Goal: Obtain resource: Download file/media

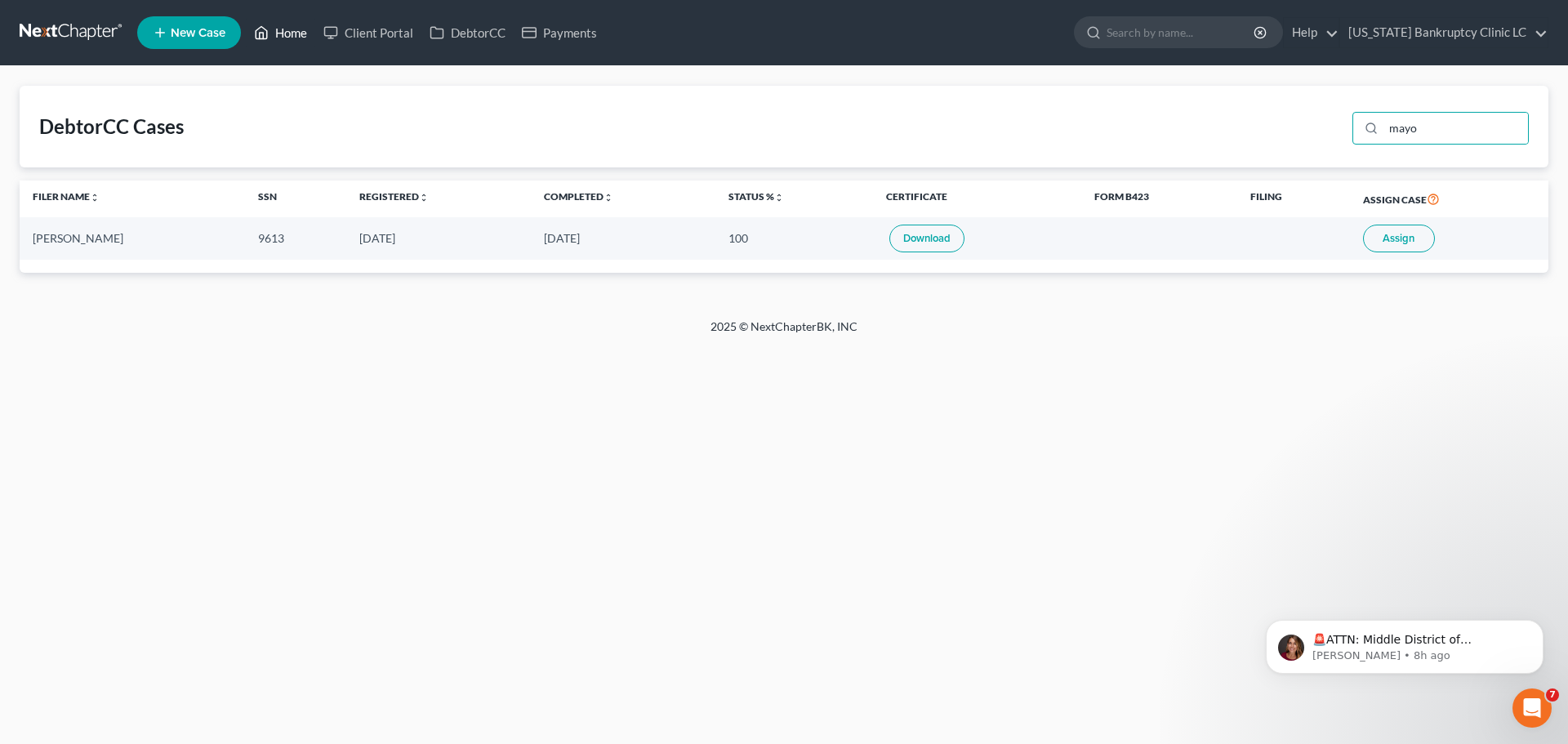
click at [290, 28] on link "Home" at bounding box center [280, 32] width 69 height 29
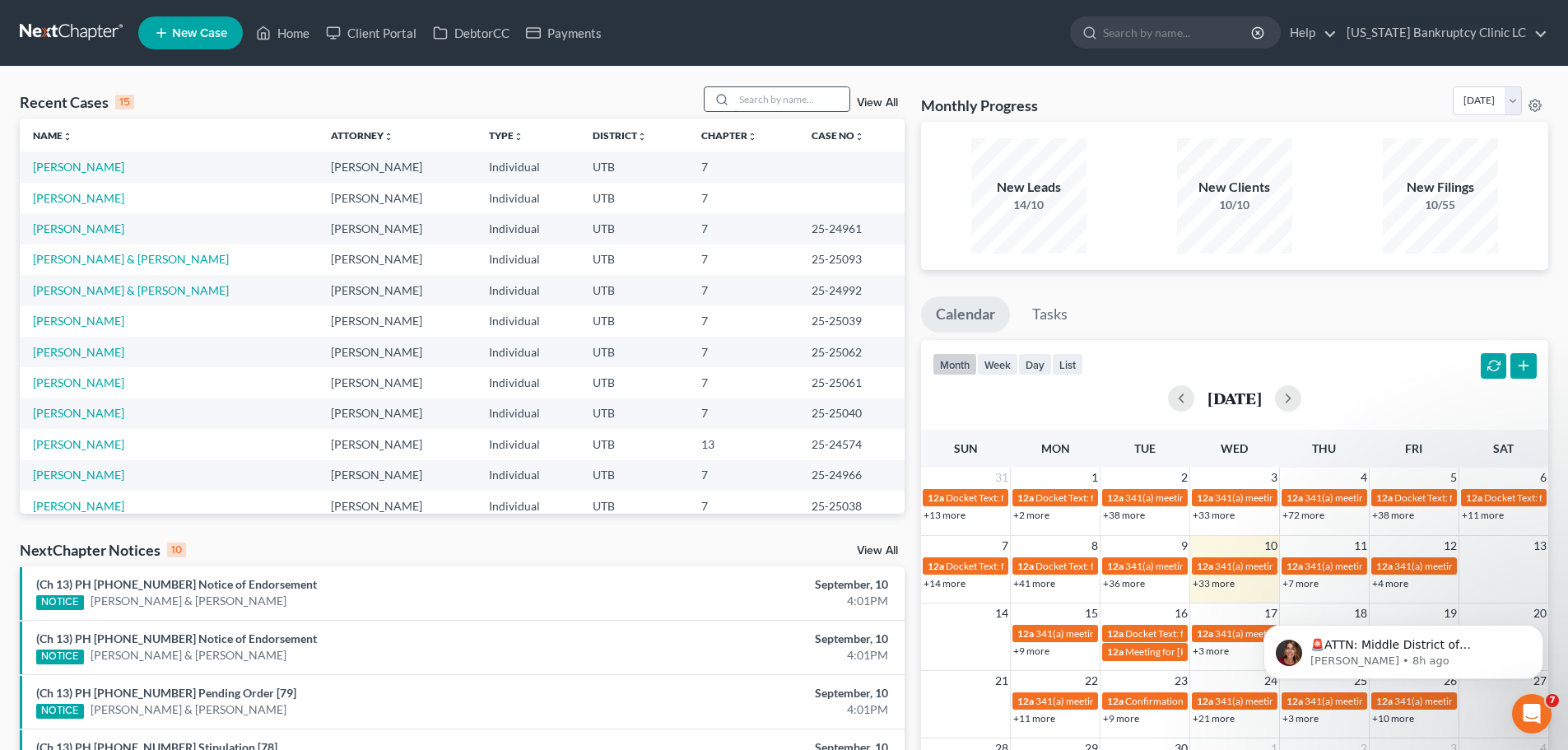
click at [782, 101] on input "search" at bounding box center [791, 99] width 115 height 24
type input "[PERSON_NAME]"
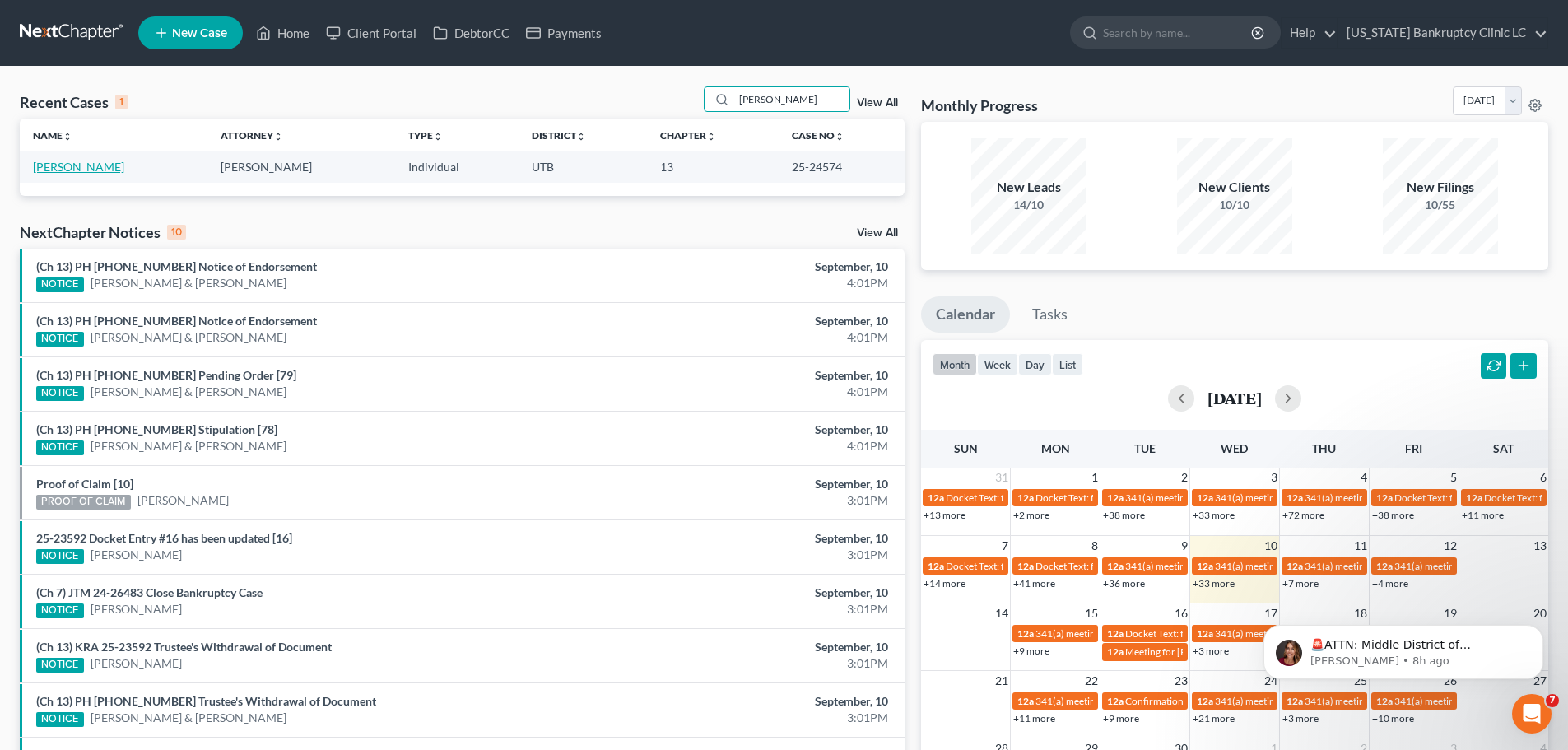
click at [89, 164] on link "[PERSON_NAME]" at bounding box center [78, 166] width 91 height 14
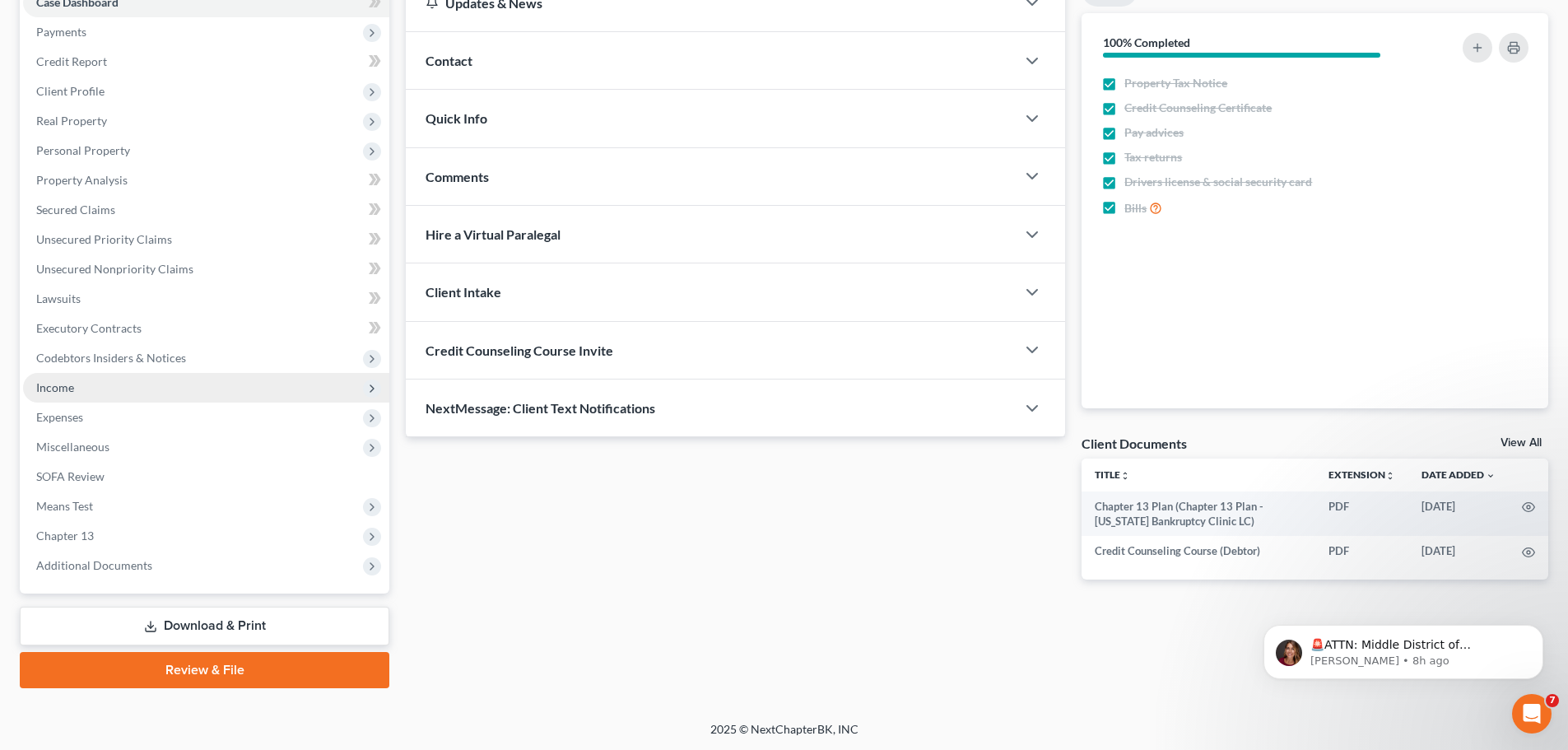
scroll to position [185, 0]
click at [197, 625] on link "Download & Print" at bounding box center [204, 624] width 370 height 38
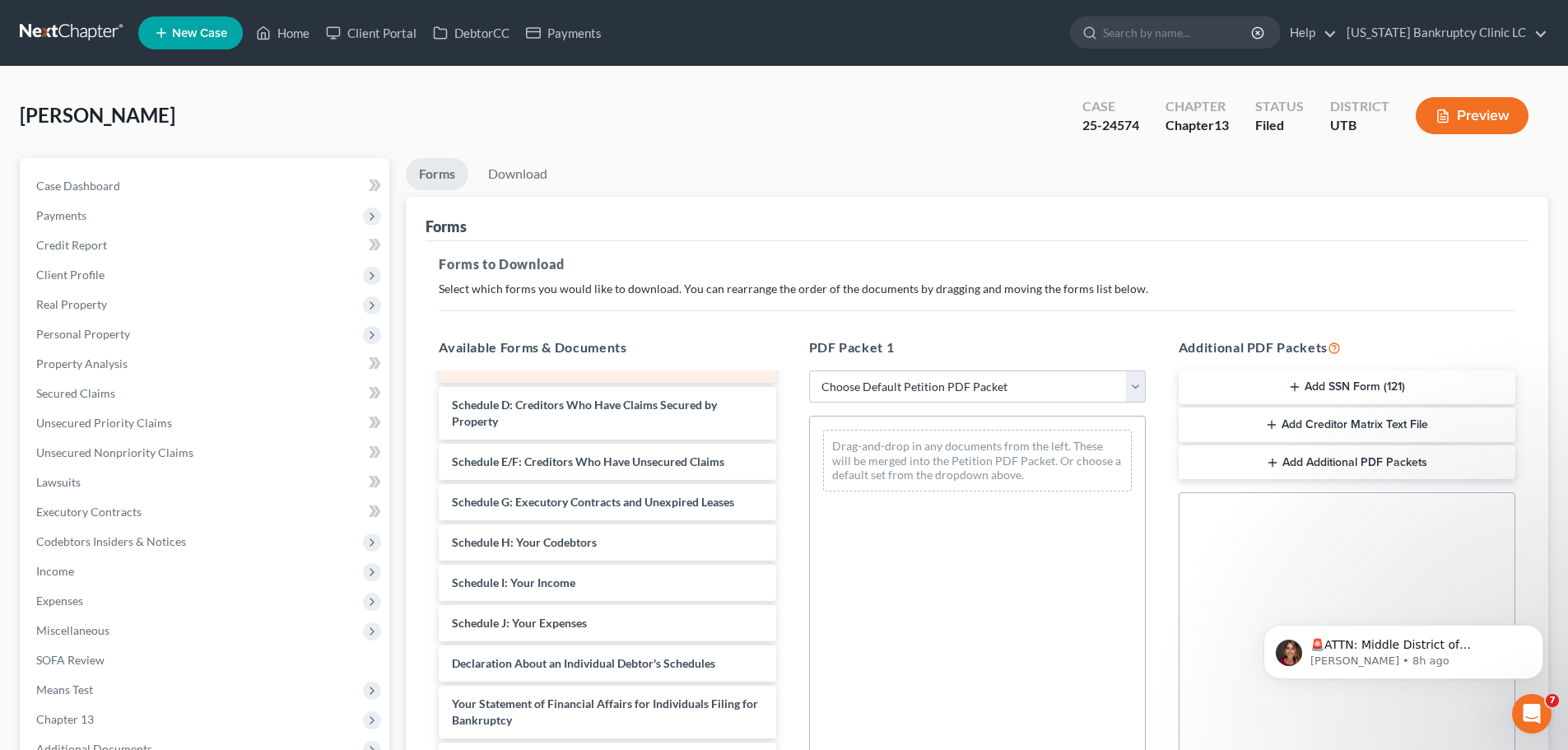
scroll to position [247, 0]
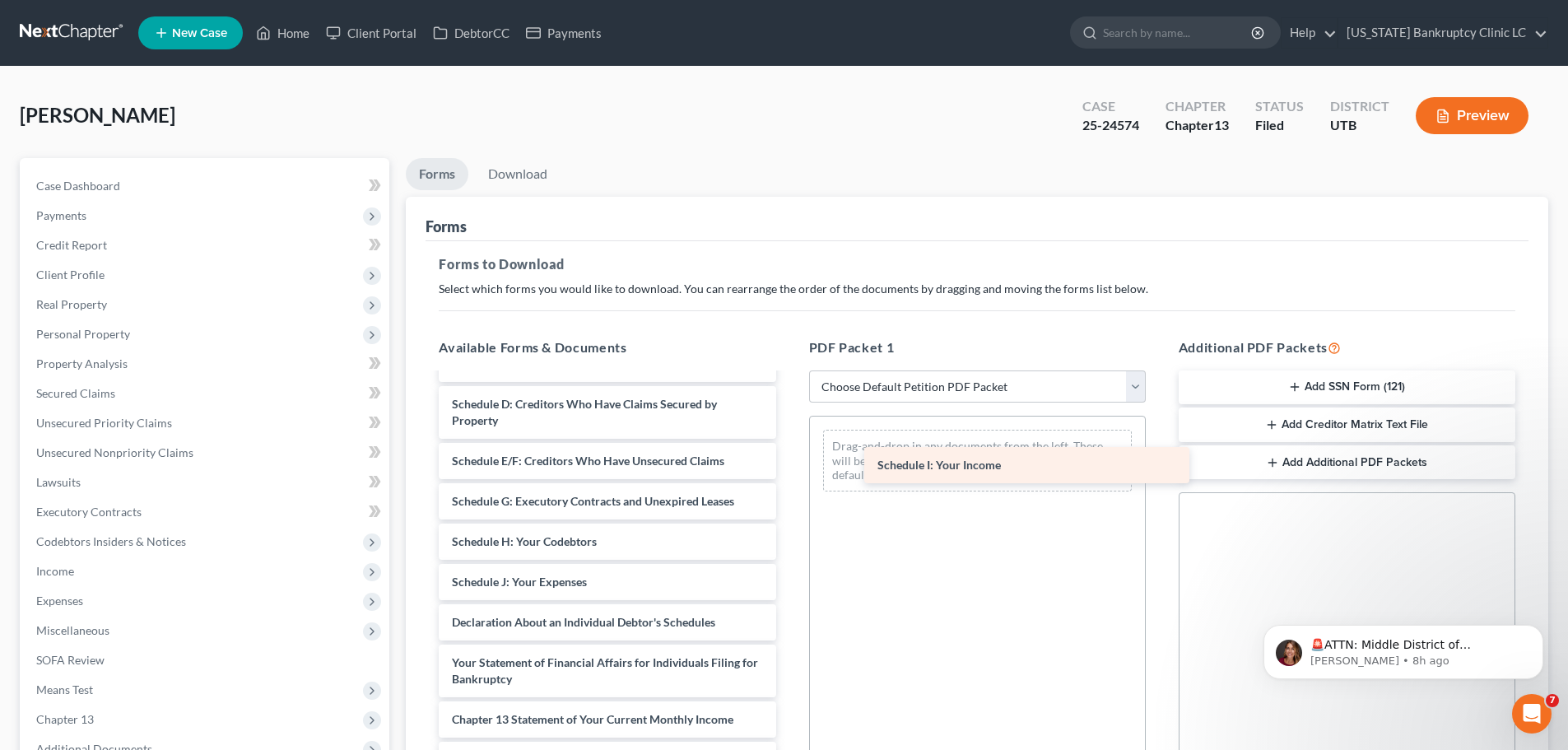
drag, startPoint x: 514, startPoint y: 592, endPoint x: 908, endPoint y: 447, distance: 419.8
click at [788, 447] on div "Schedule I: Your Income Chapter 13 Plan (Chapter 13 Plan - [US_STATE] Bankruptc…" at bounding box center [607, 542] width 363 height 828
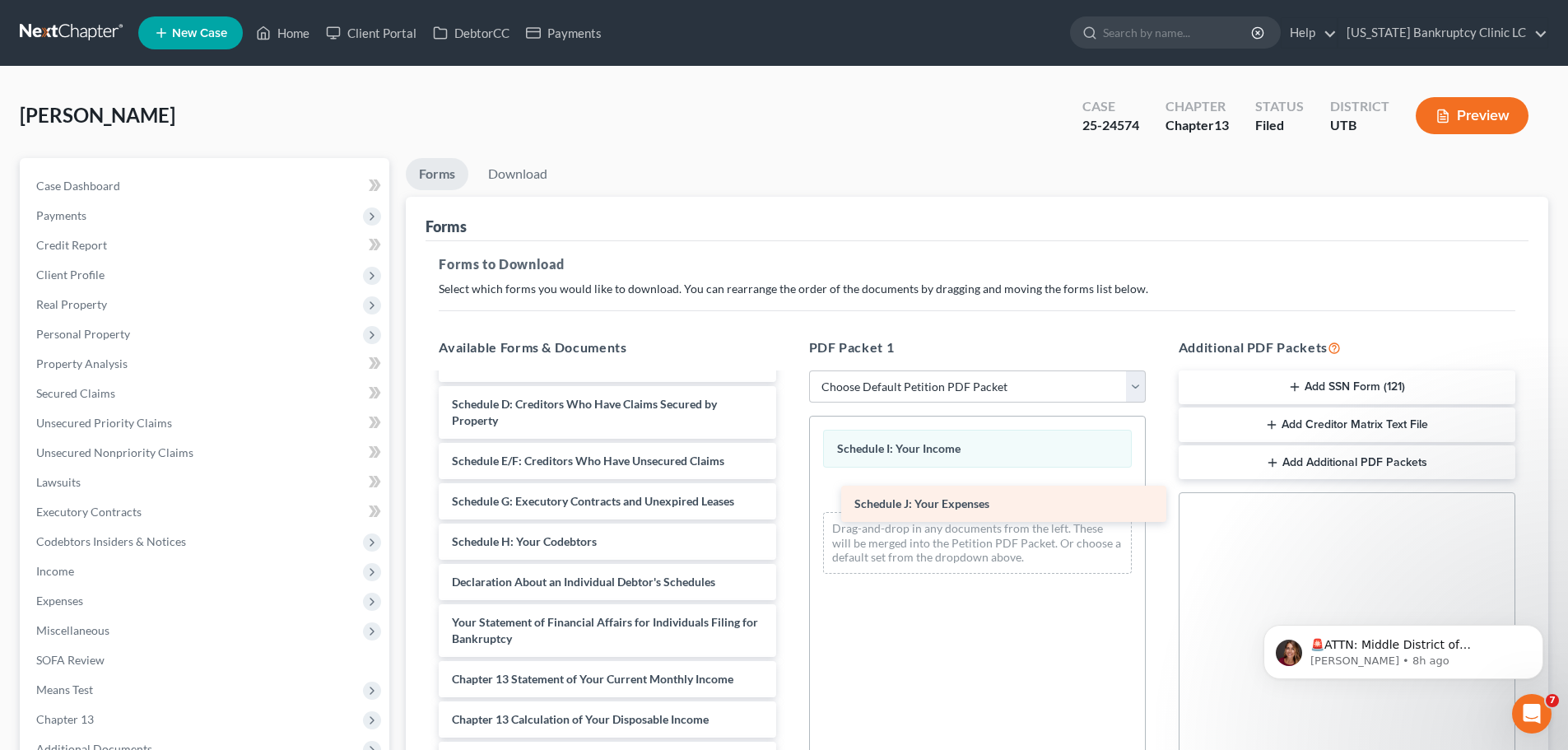
drag, startPoint x: 525, startPoint y: 589, endPoint x: 928, endPoint y: 509, distance: 410.9
click at [788, 509] on div "Schedule J: Your Expenses Chapter 13 Plan (Chapter 13 Plan - [US_STATE] Bankrup…" at bounding box center [607, 521] width 363 height 787
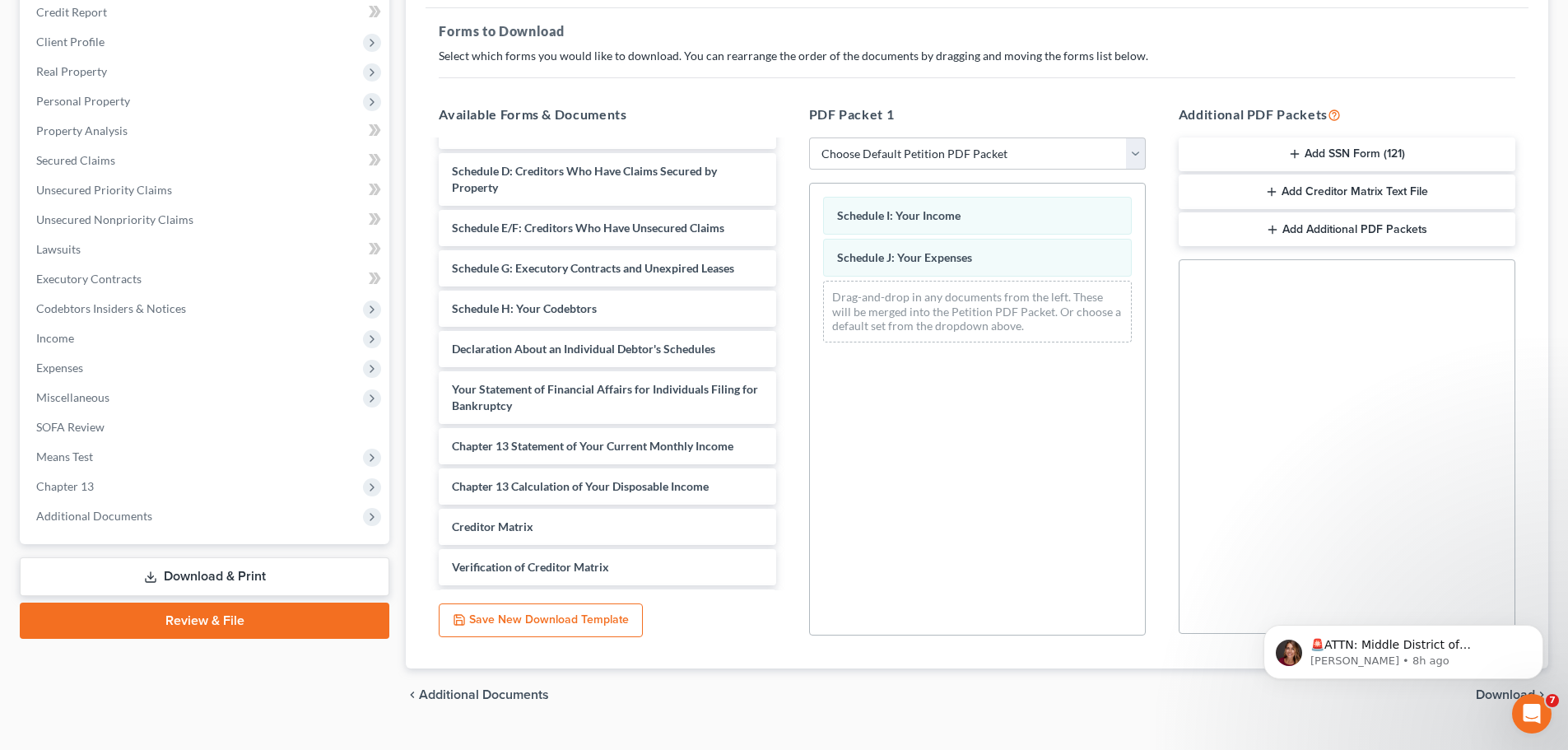
scroll to position [266, 0]
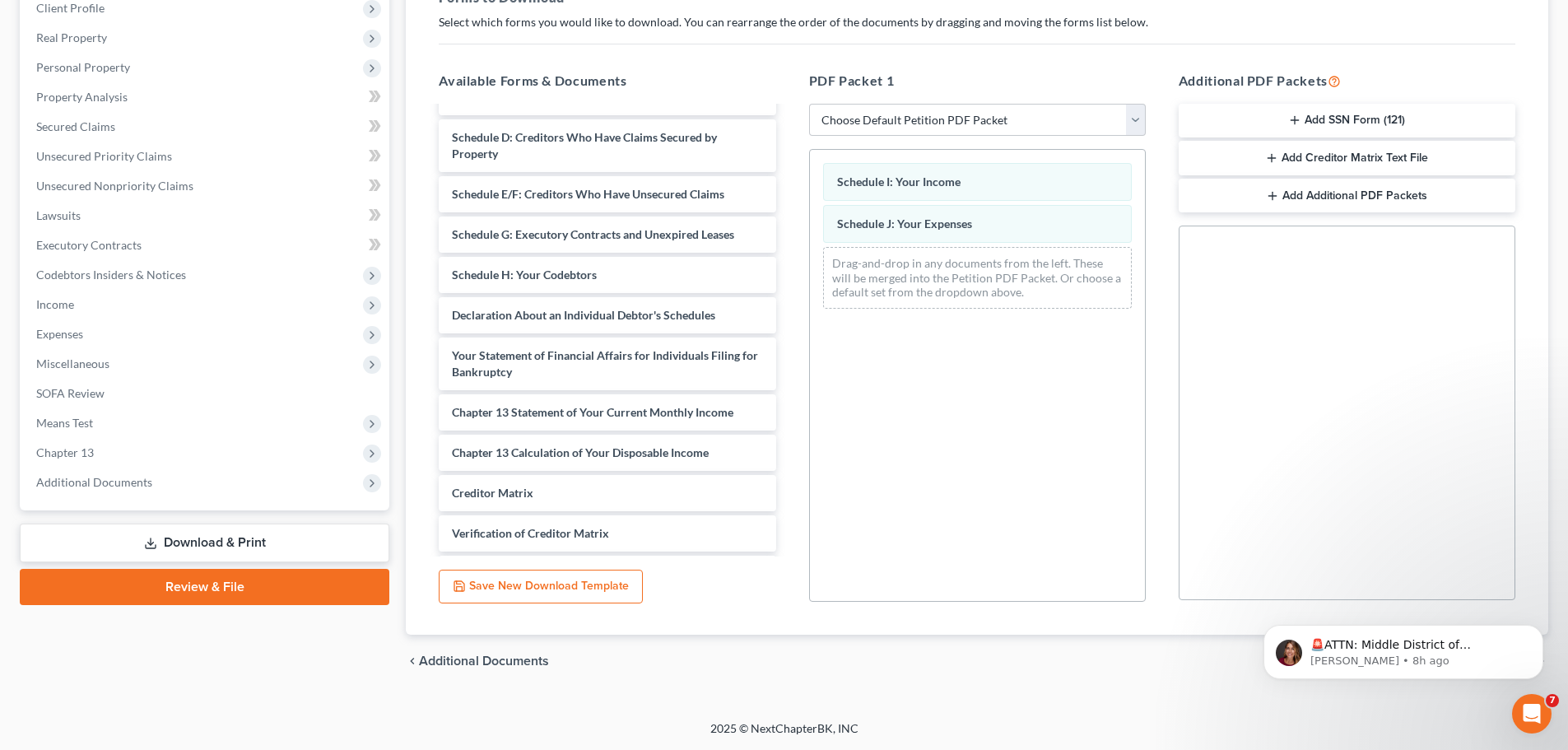
click at [1323, 713] on div "[PERSON_NAME] Upgraded Case 25-24574 Chapter Chapter 13 Status Filed District U…" at bounding box center [784, 260] width 1568 height 920
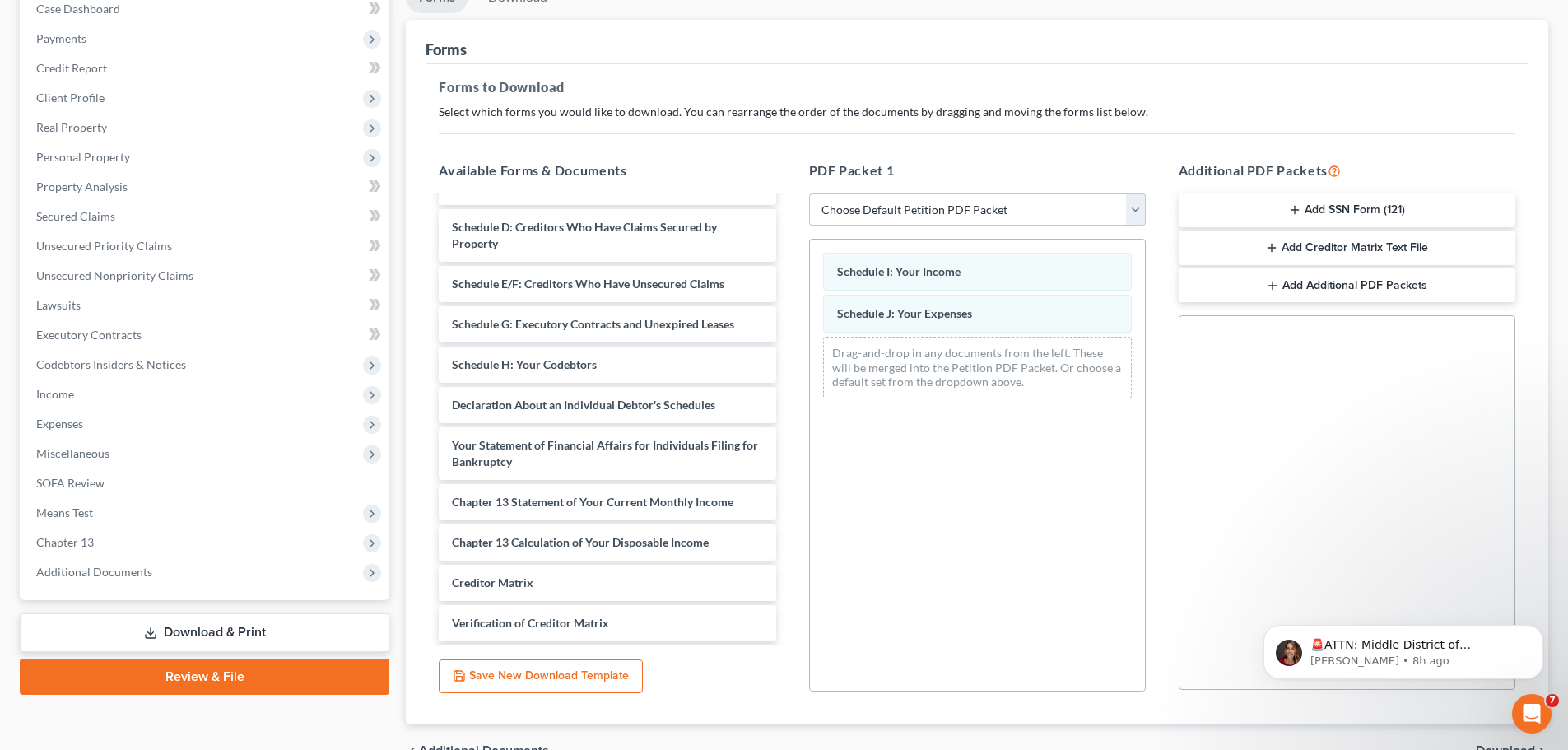
scroll to position [185, 0]
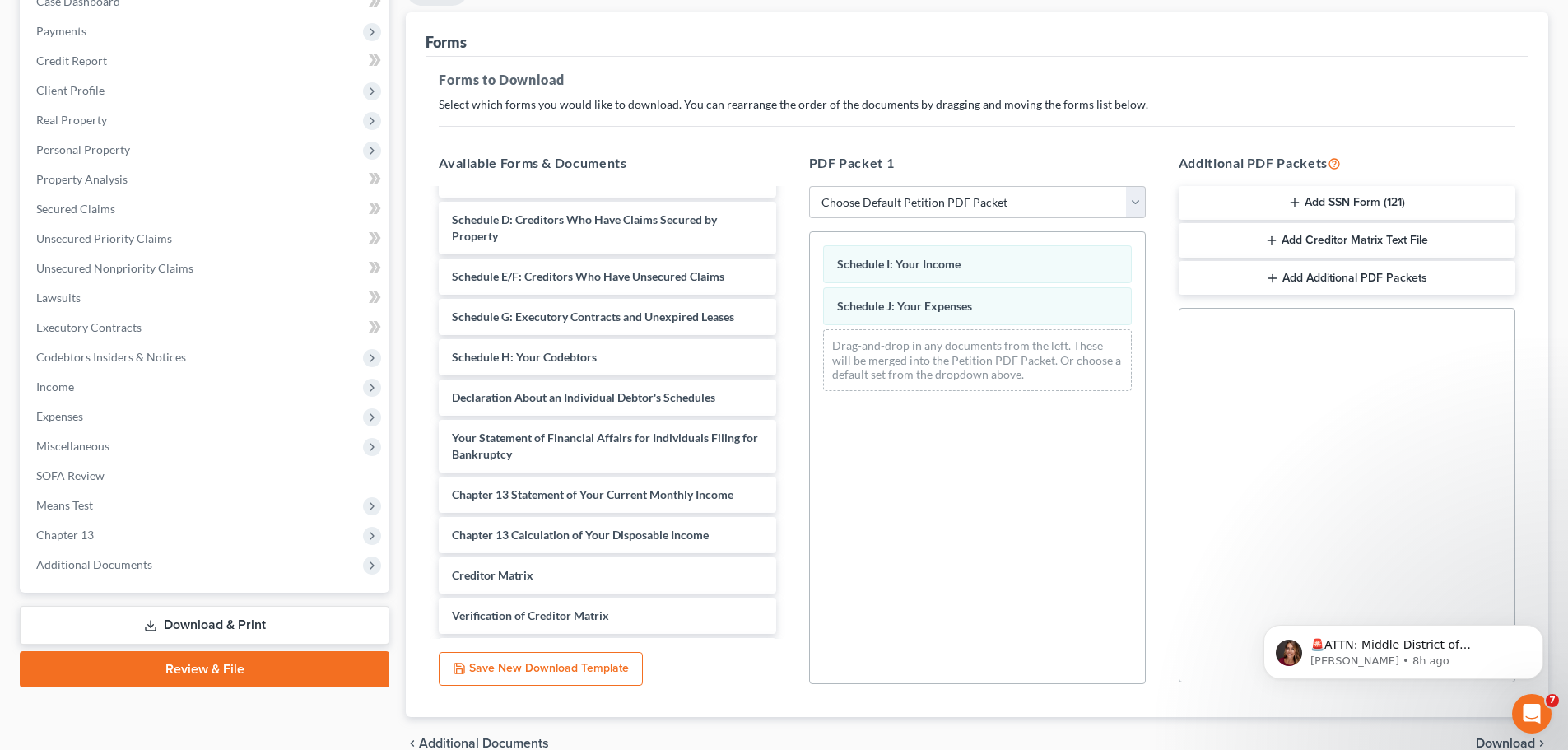
click at [1489, 738] on span "Download" at bounding box center [1505, 742] width 59 height 13
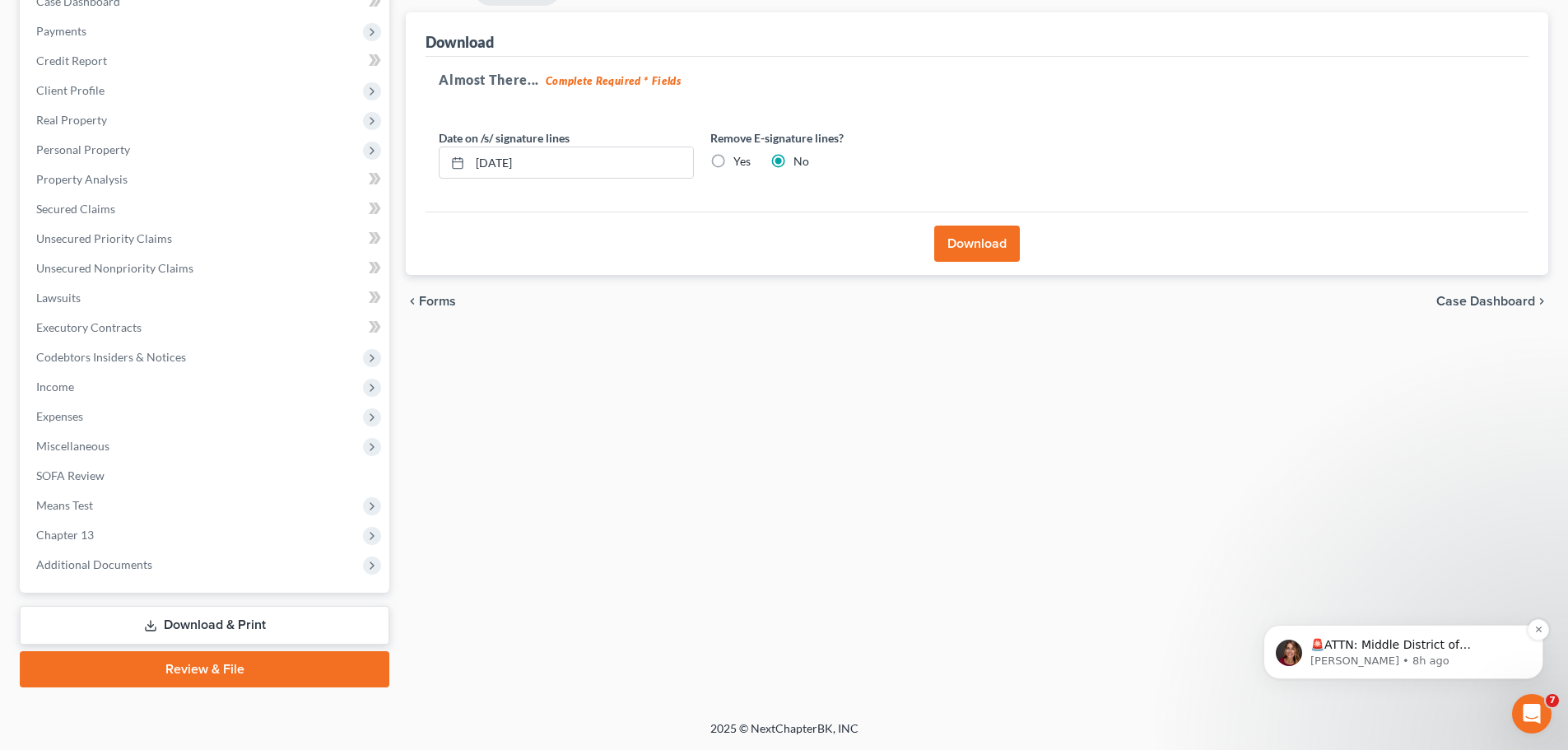
click at [1439, 647] on p "🚨ATTN: Middle District of [US_STATE] The court has added a new Credit Counselin…" at bounding box center [1417, 645] width 212 height 17
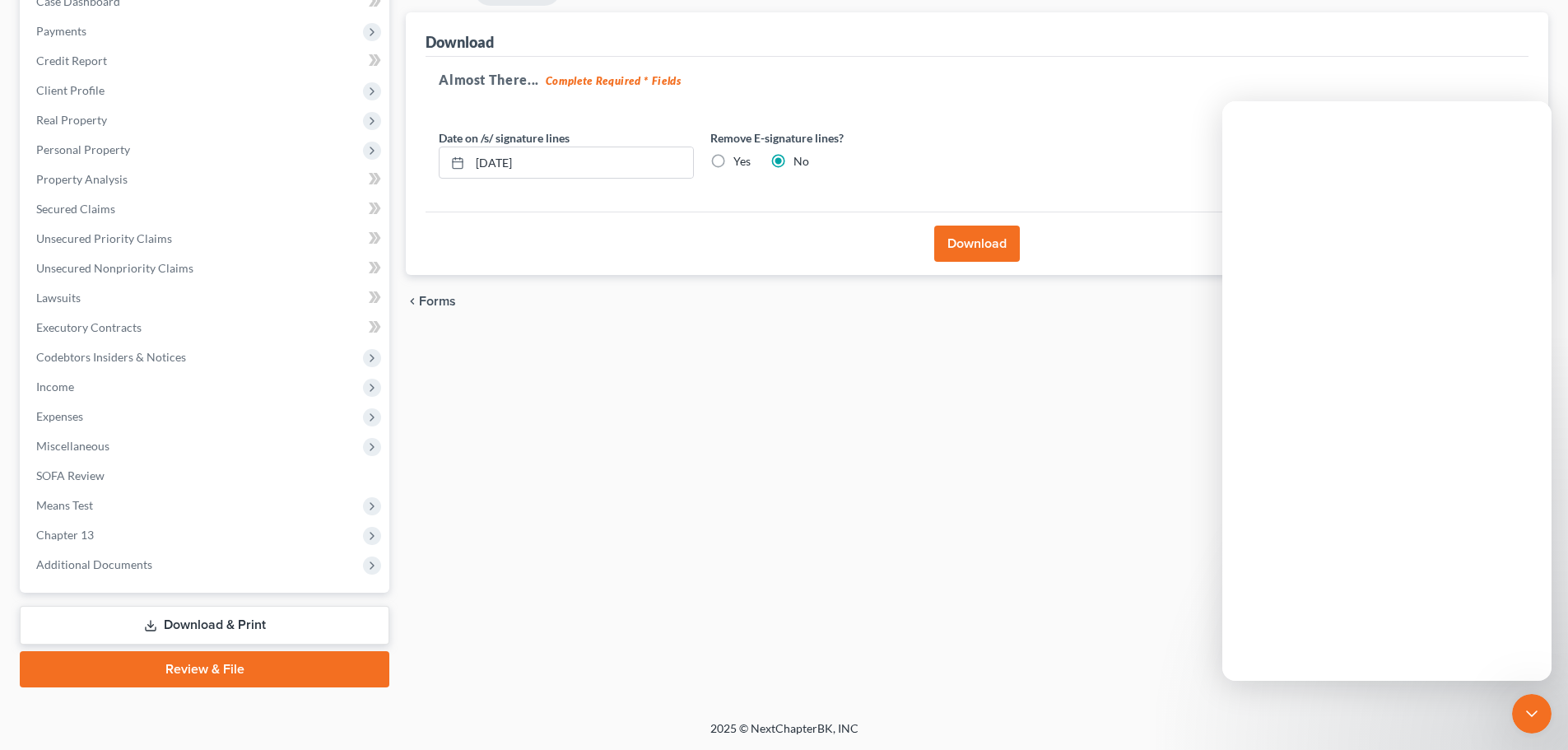
scroll to position [0, 0]
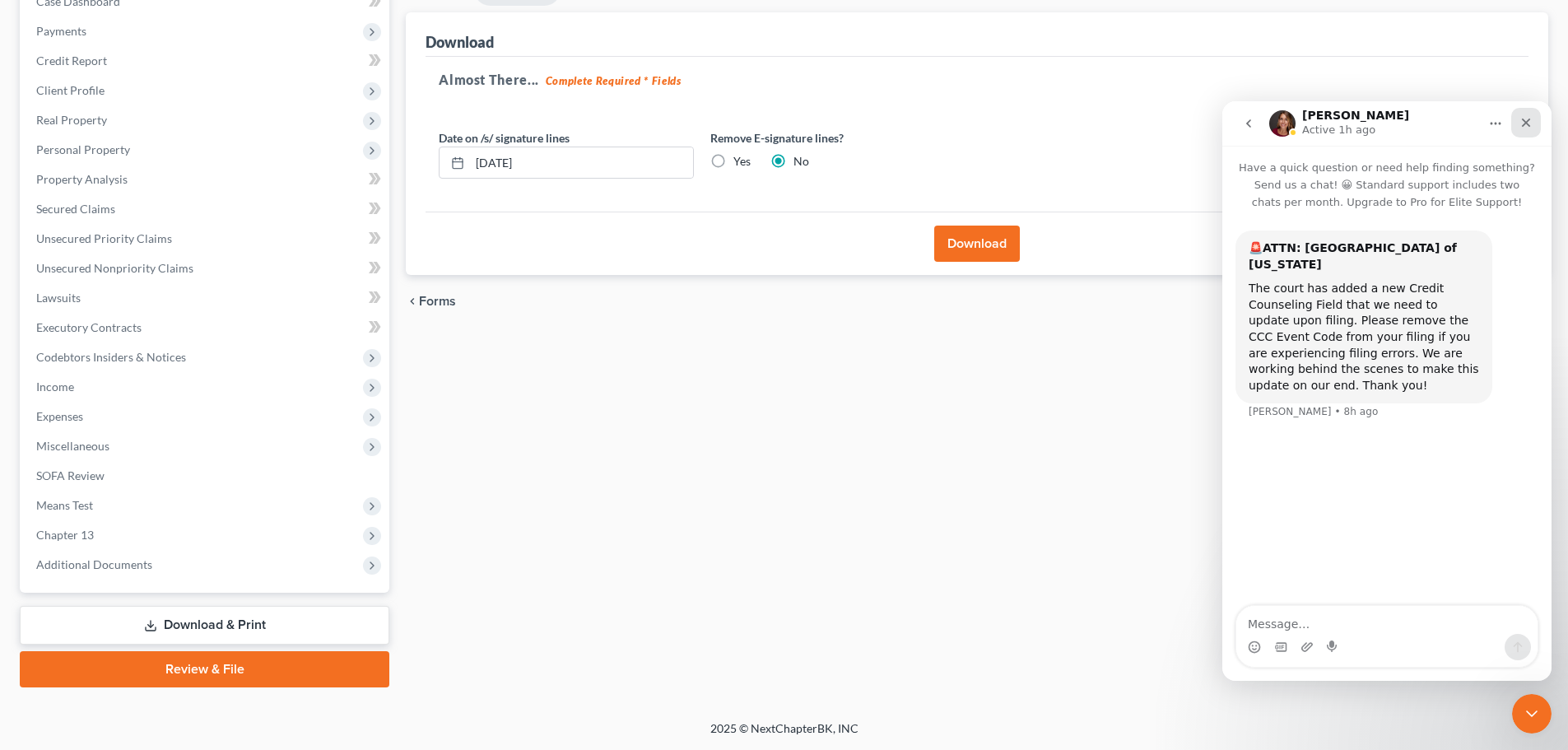
click at [1528, 120] on icon "Close" at bounding box center [1526, 123] width 9 height 9
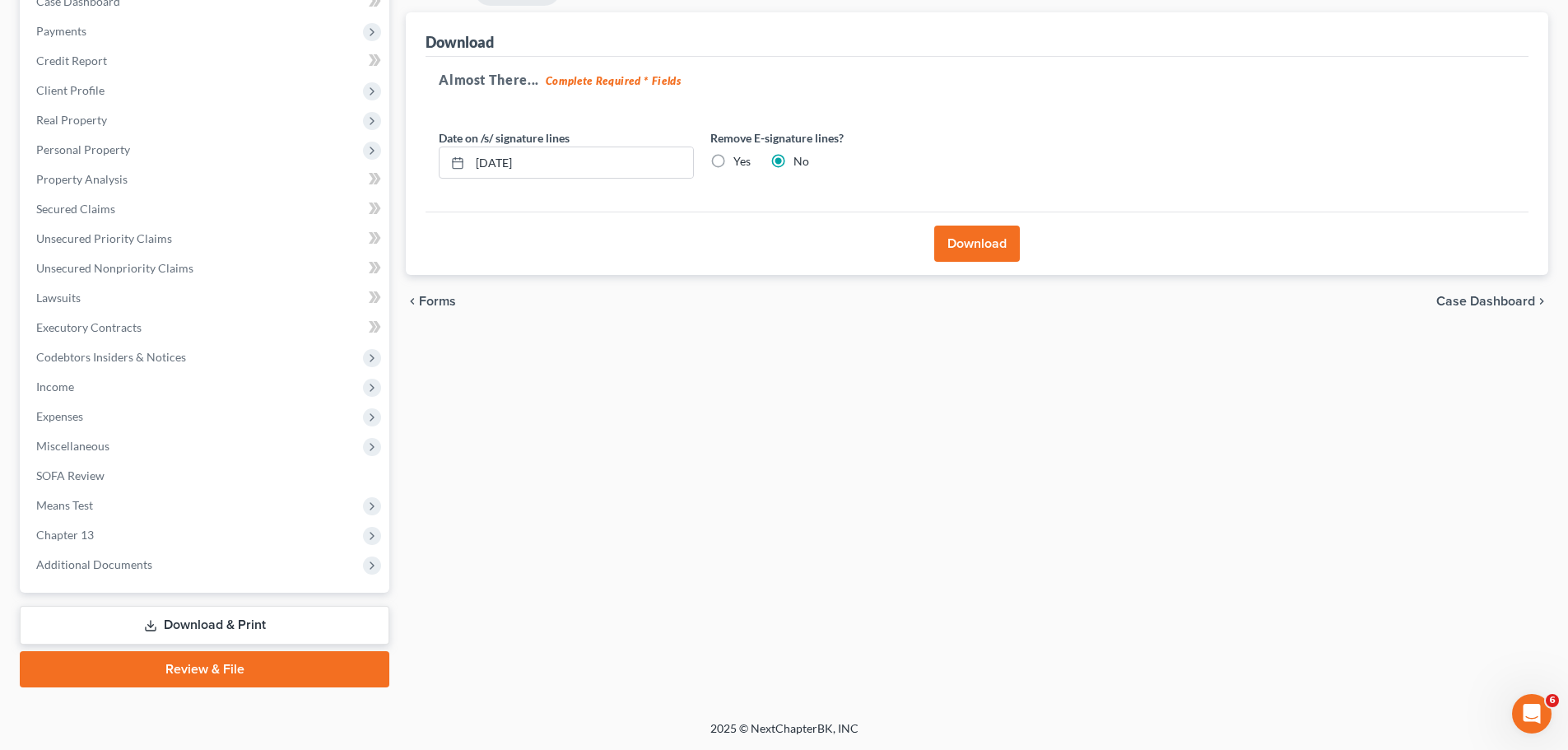
click at [982, 251] on button "Download" at bounding box center [976, 243] width 86 height 36
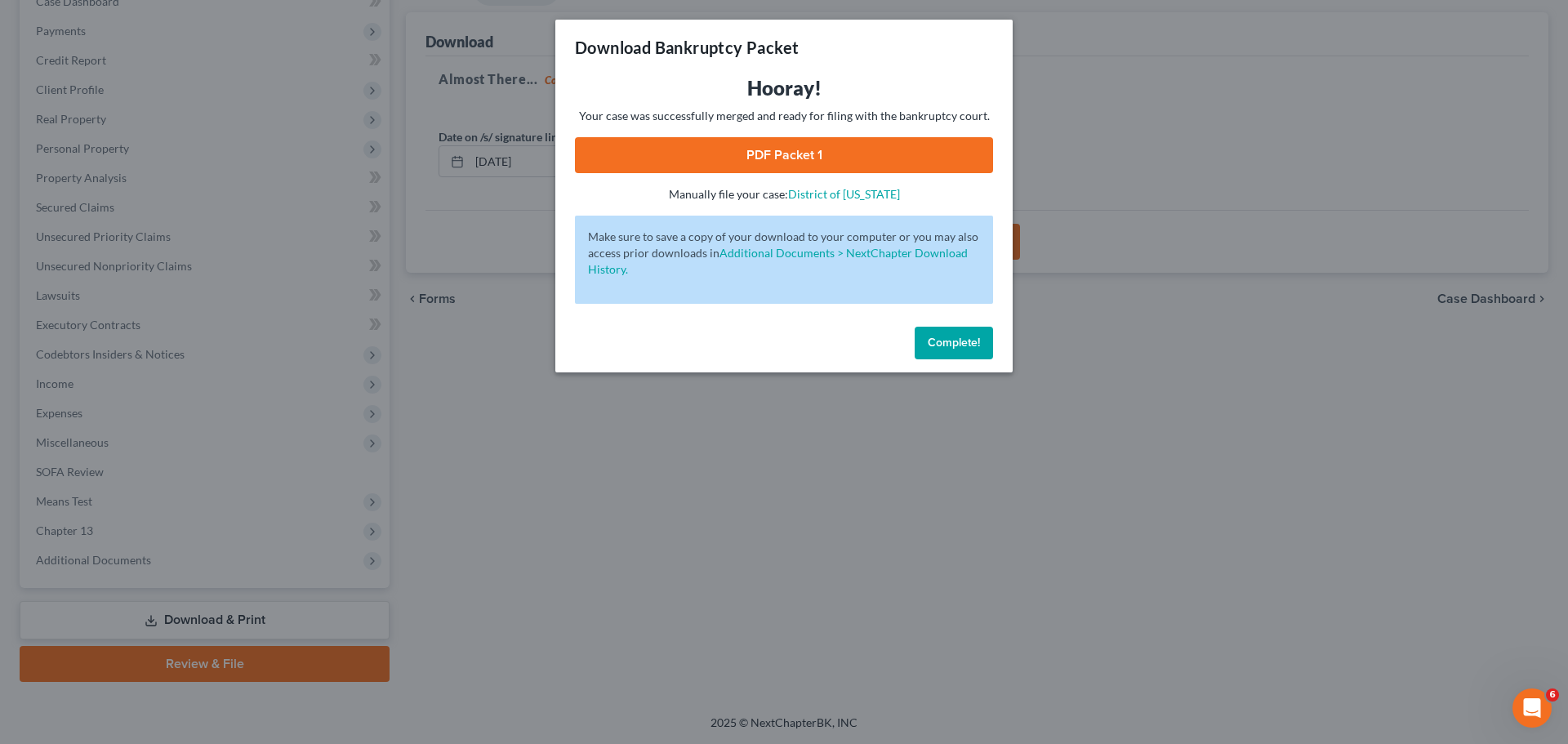
click at [796, 158] on link "PDF Packet 1" at bounding box center [783, 155] width 418 height 36
click at [926, 343] on button "Complete!" at bounding box center [954, 342] width 78 height 32
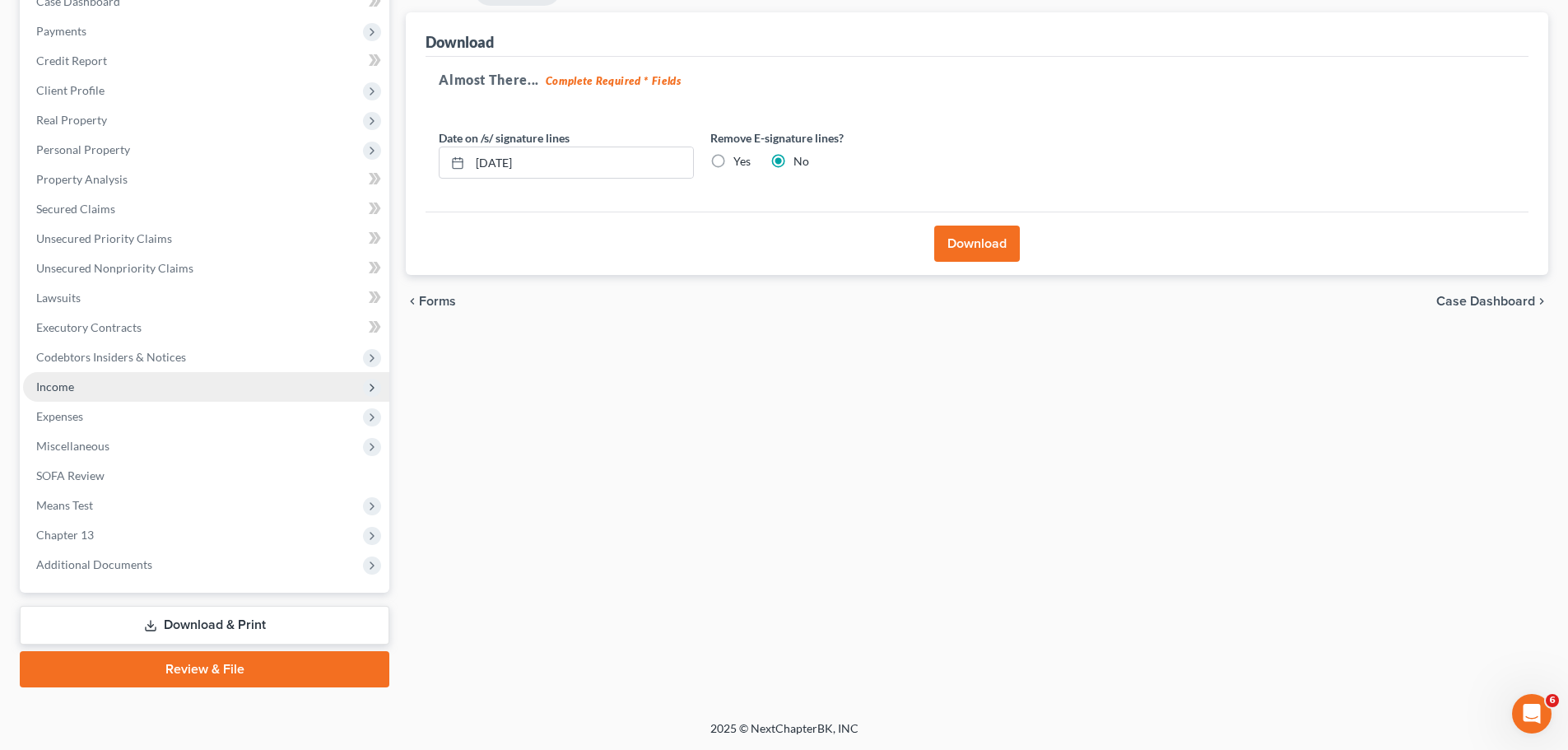
click at [139, 384] on span "Income" at bounding box center [205, 386] width 367 height 29
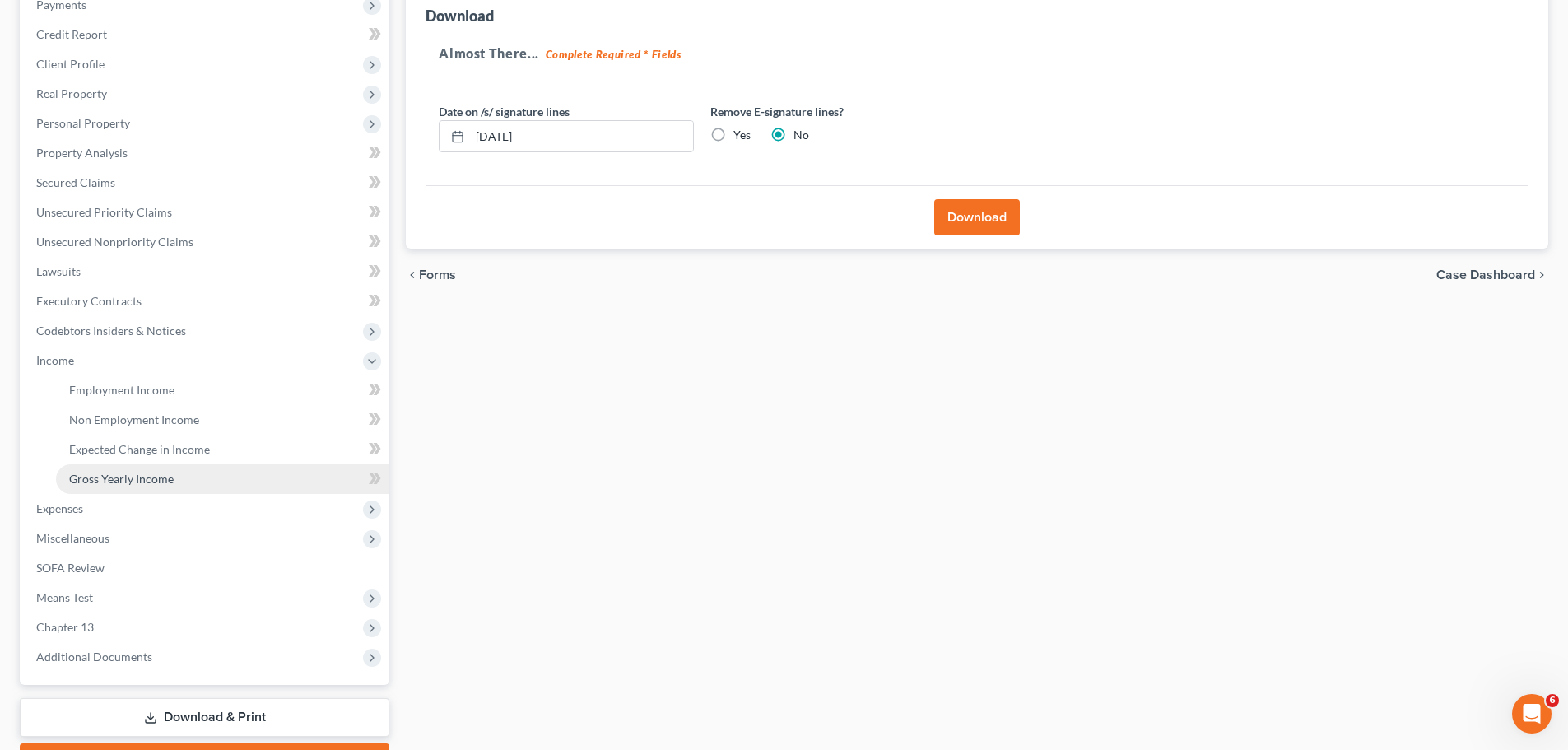
scroll to position [303, 0]
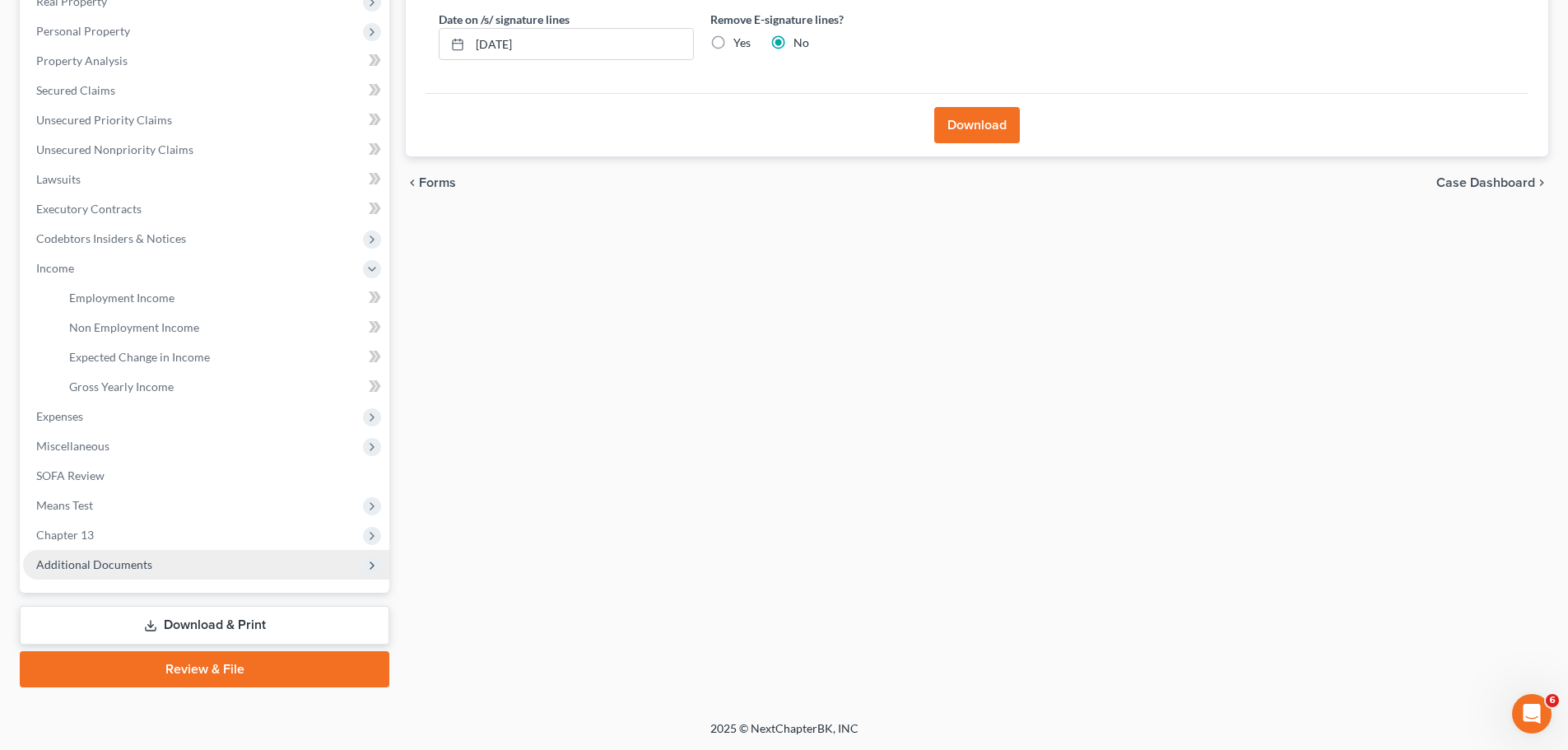
click at [107, 567] on span "Additional Documents" at bounding box center [94, 564] width 116 height 14
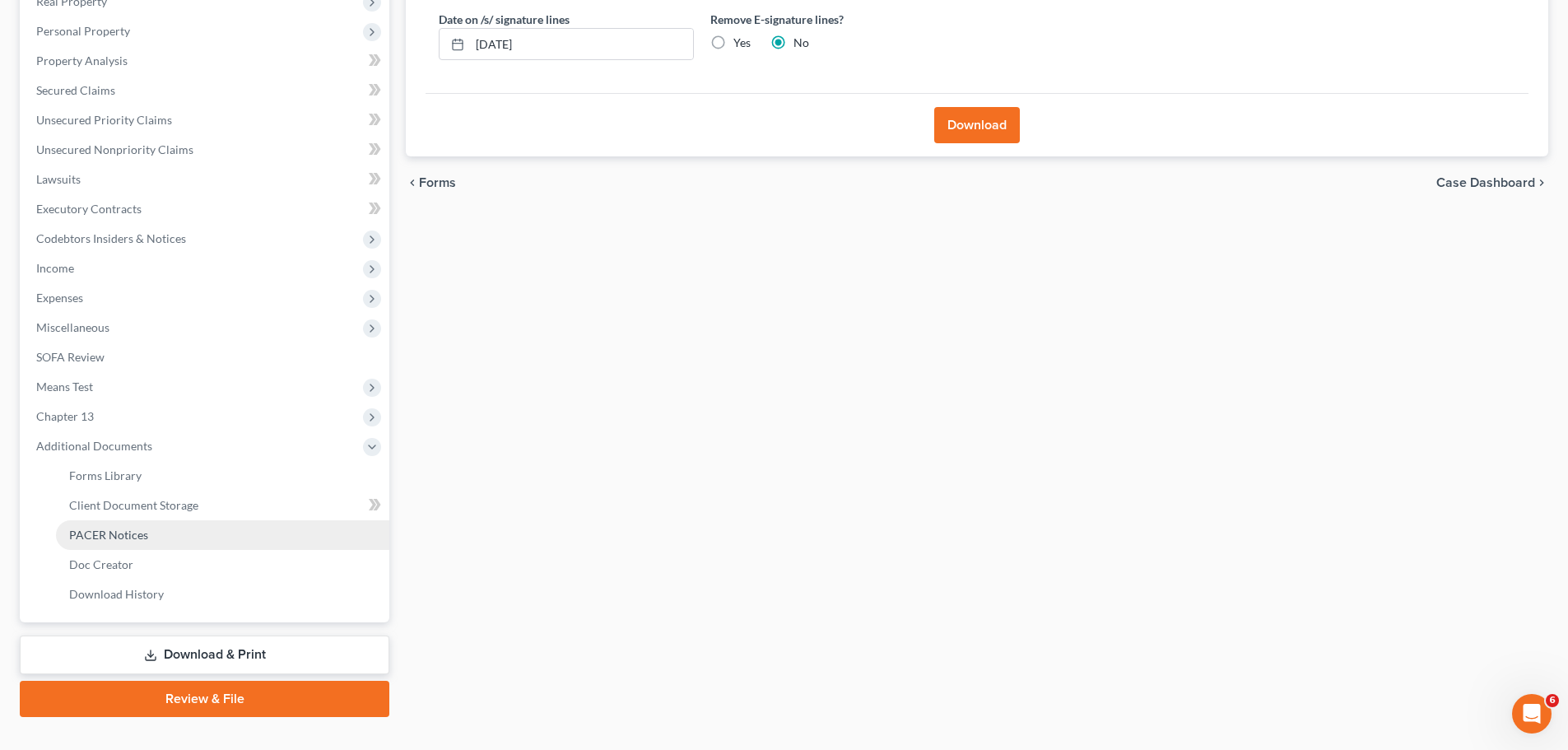
click at [124, 533] on span "PACER Notices" at bounding box center [108, 535] width 79 height 14
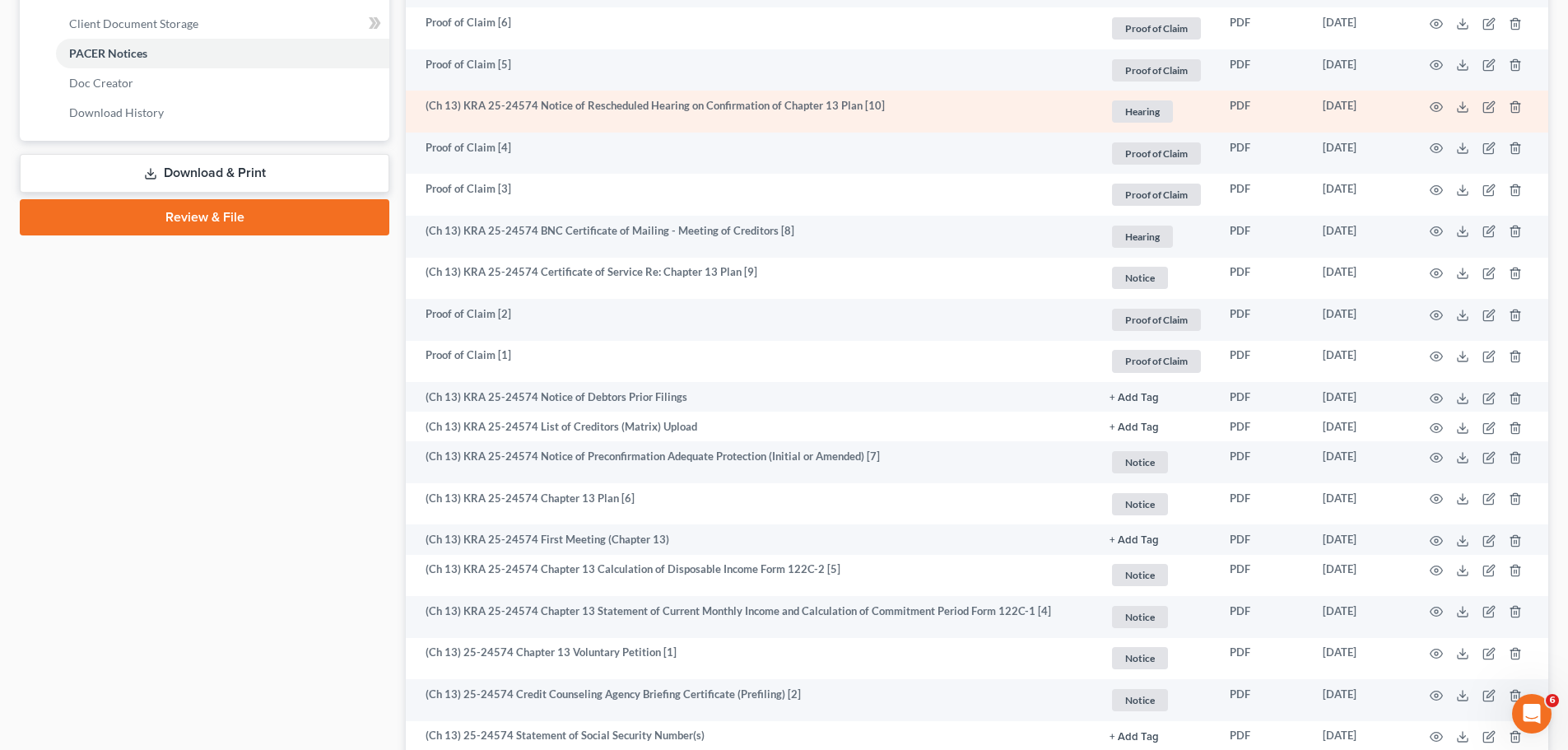
scroll to position [823, 0]
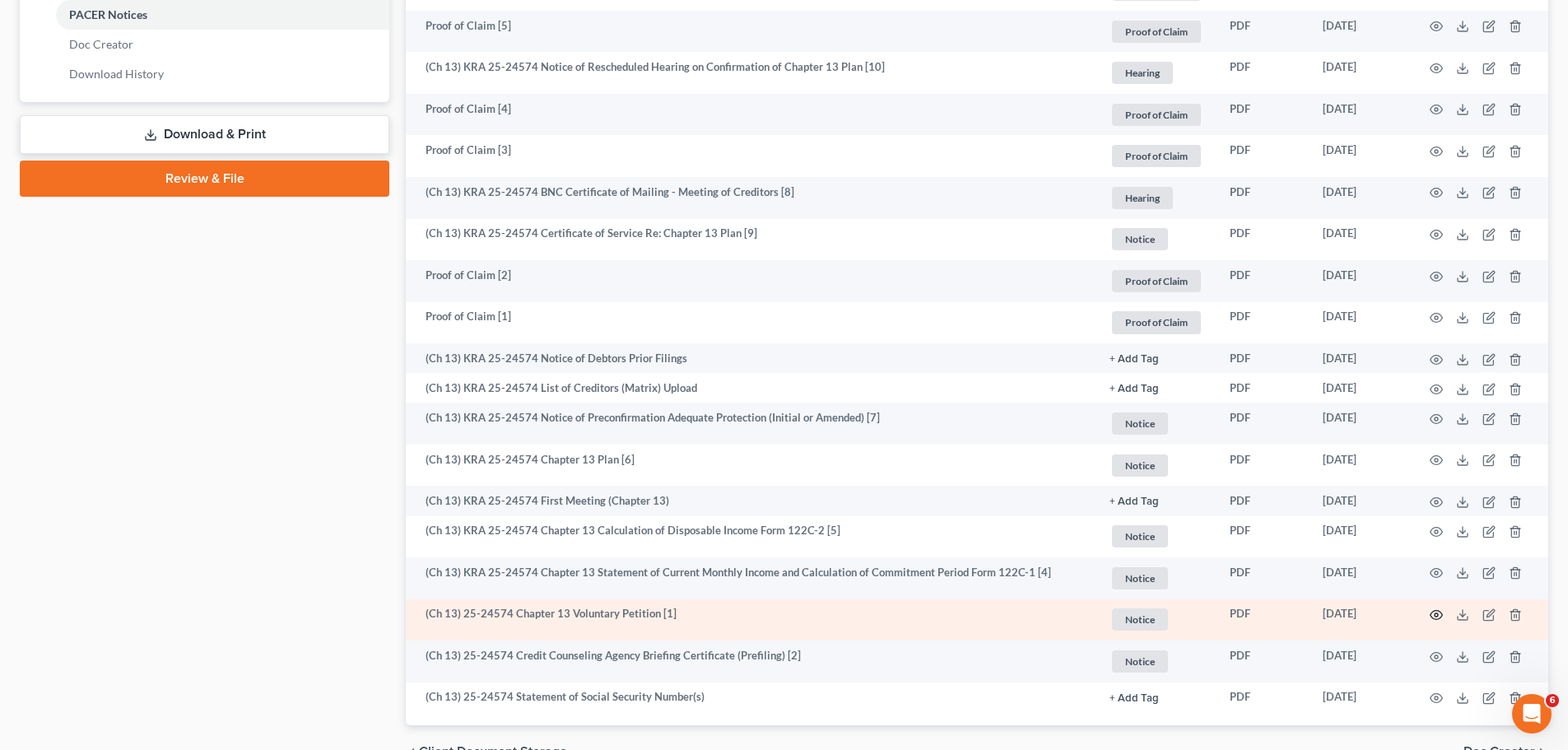
click at [1437, 611] on icon "button" at bounding box center [1435, 614] width 13 height 13
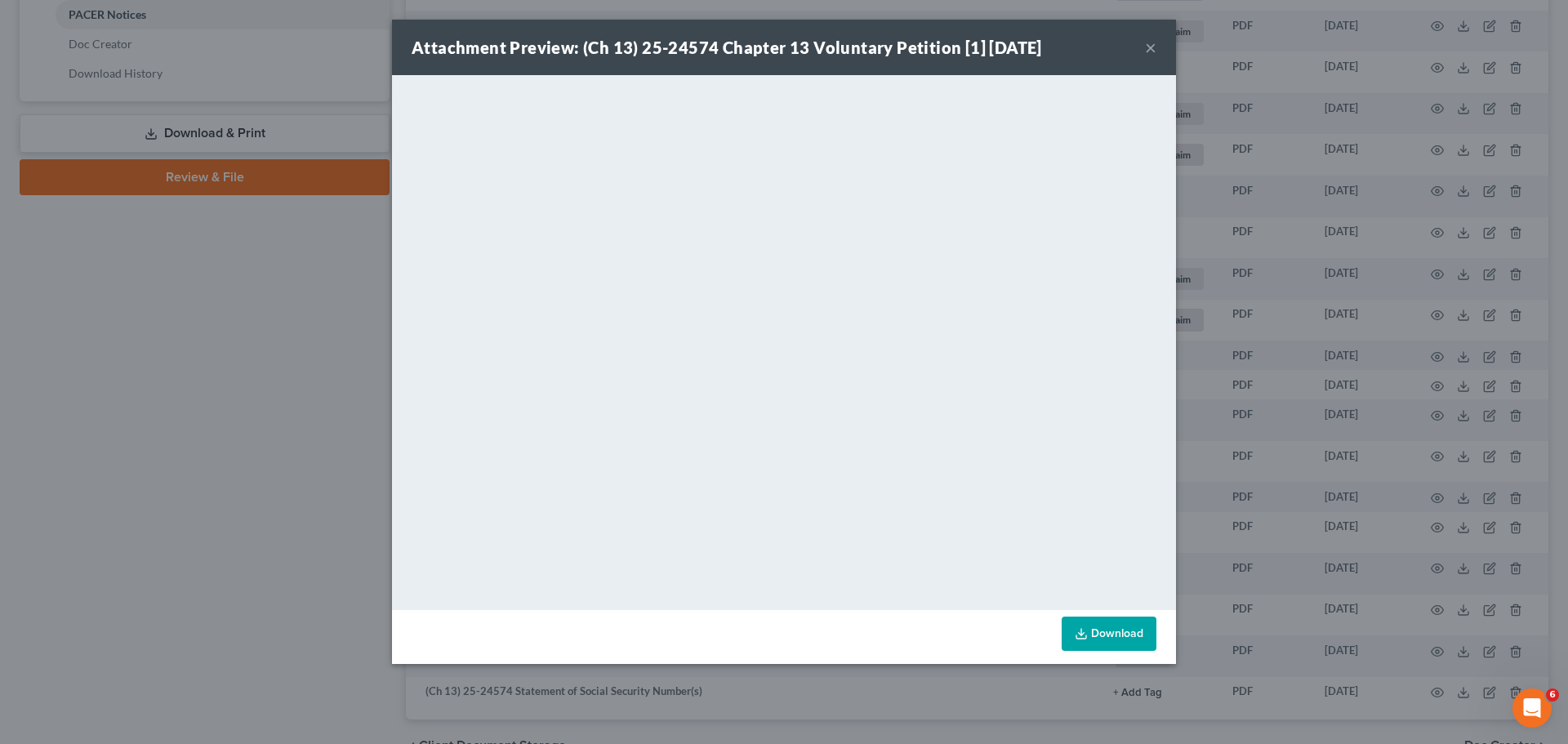
click at [1150, 43] on button "×" at bounding box center [1151, 48] width 12 height 20
